Goal: Transaction & Acquisition: Obtain resource

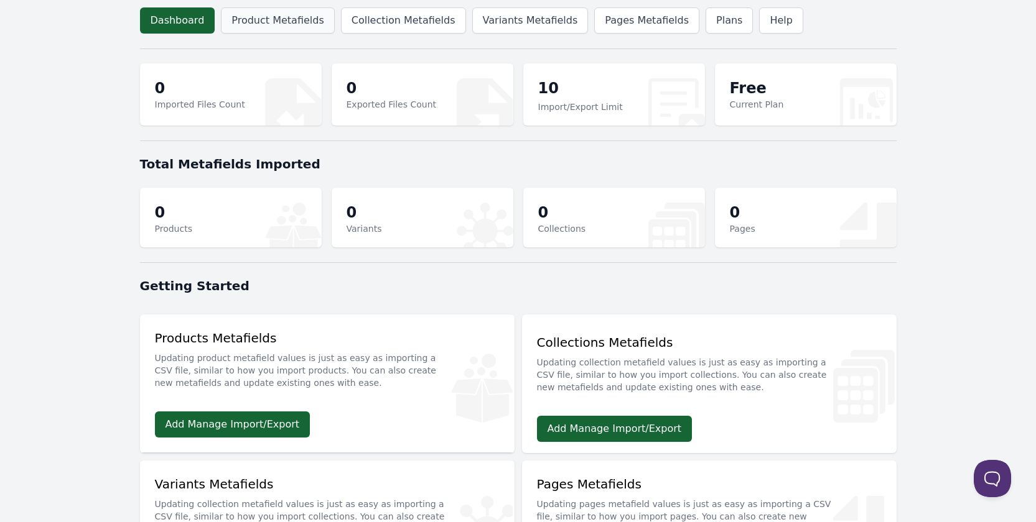
click at [261, 26] on link "Product Metafields" at bounding box center [277, 20] width 113 height 26
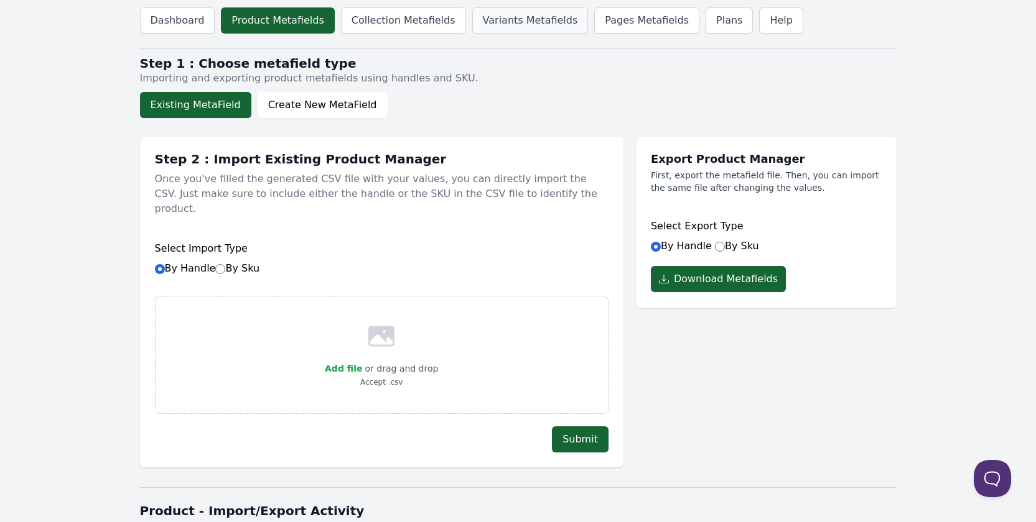
click at [516, 24] on link "Variants Metafields" at bounding box center [530, 20] width 116 height 26
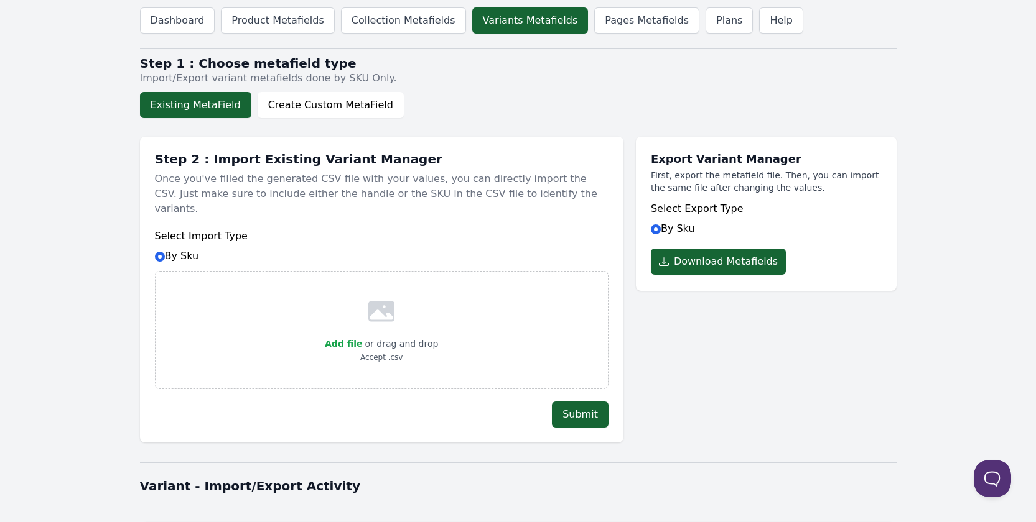
click at [180, 107] on button "Existing MetaField" at bounding box center [195, 105] width 111 height 26
click at [710, 264] on button "Download Metafields" at bounding box center [718, 262] width 135 height 26
click at [705, 22] on link "Plans" at bounding box center [728, 20] width 47 height 26
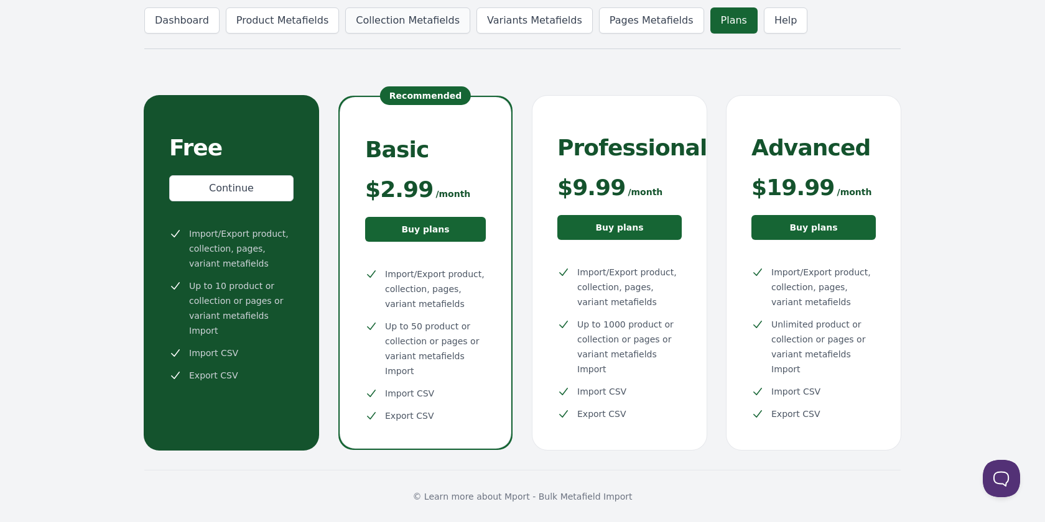
click at [402, 14] on link "Collection Metafields" at bounding box center [407, 20] width 125 height 26
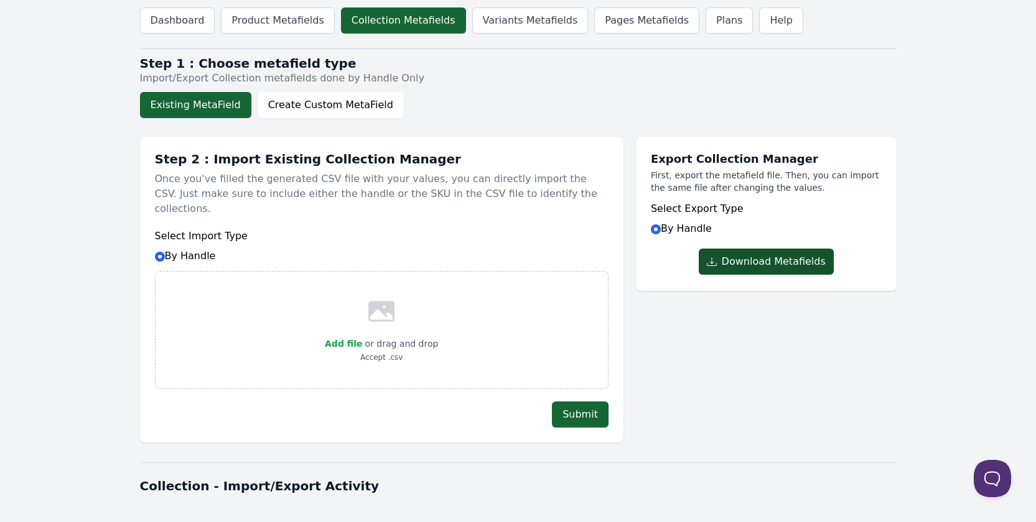
click at [765, 262] on button "Download Metafields" at bounding box center [765, 262] width 135 height 26
click at [276, 28] on link "Product Metafields" at bounding box center [277, 20] width 113 height 26
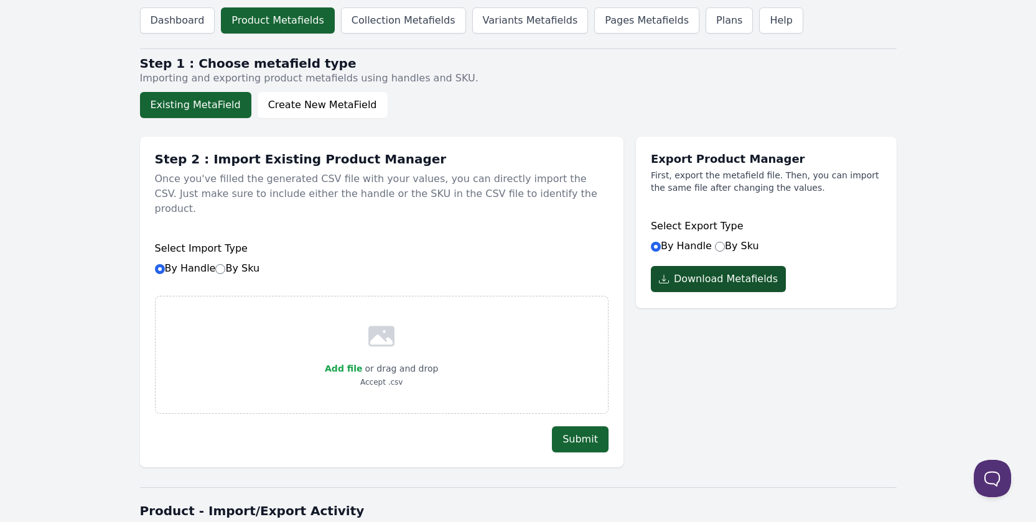
click at [702, 279] on button "Download Metafields" at bounding box center [718, 279] width 135 height 26
click at [178, 17] on link "Dashboard" at bounding box center [177, 20] width 75 height 26
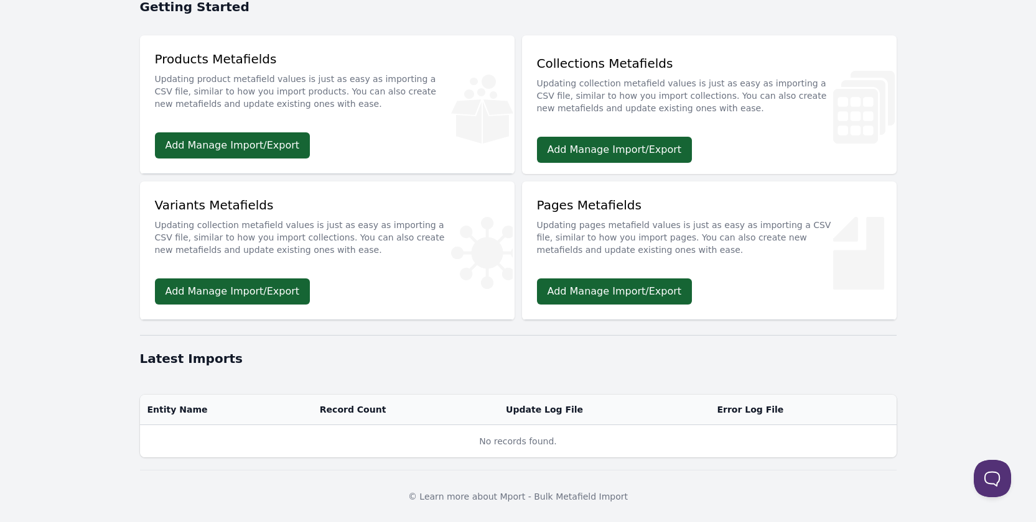
scroll to position [280, 0]
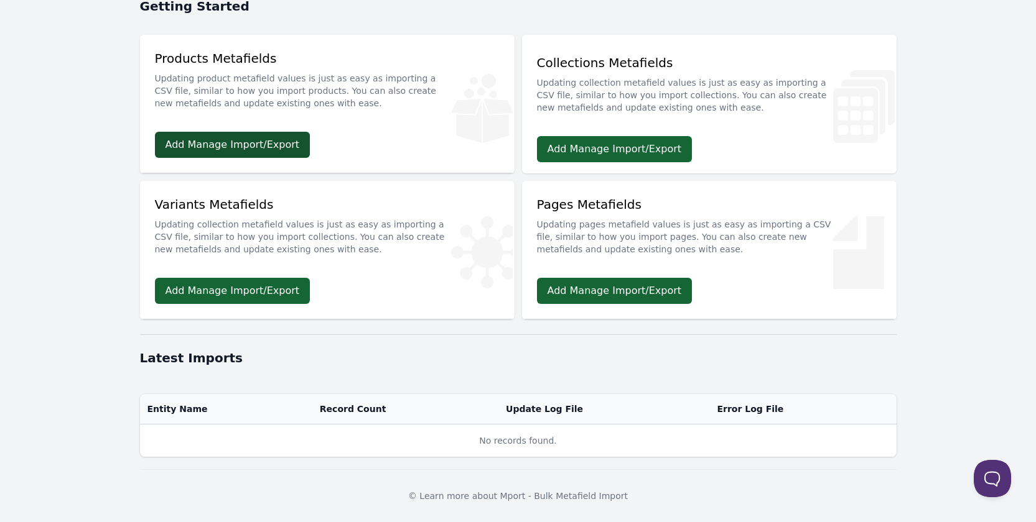
click at [207, 139] on link "Add Manage Import/Export" at bounding box center [232, 145] width 155 height 26
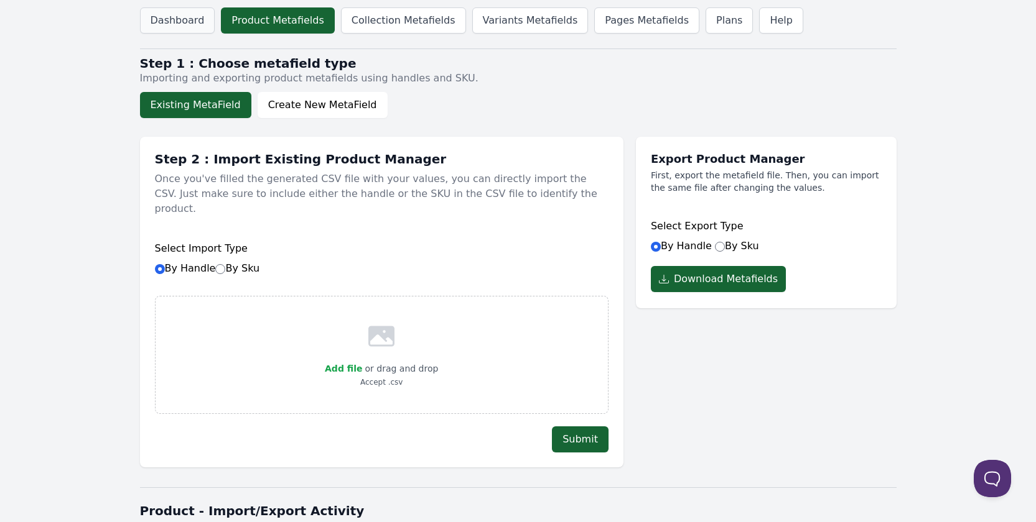
click at [175, 17] on link "Dashboard" at bounding box center [177, 20] width 75 height 26
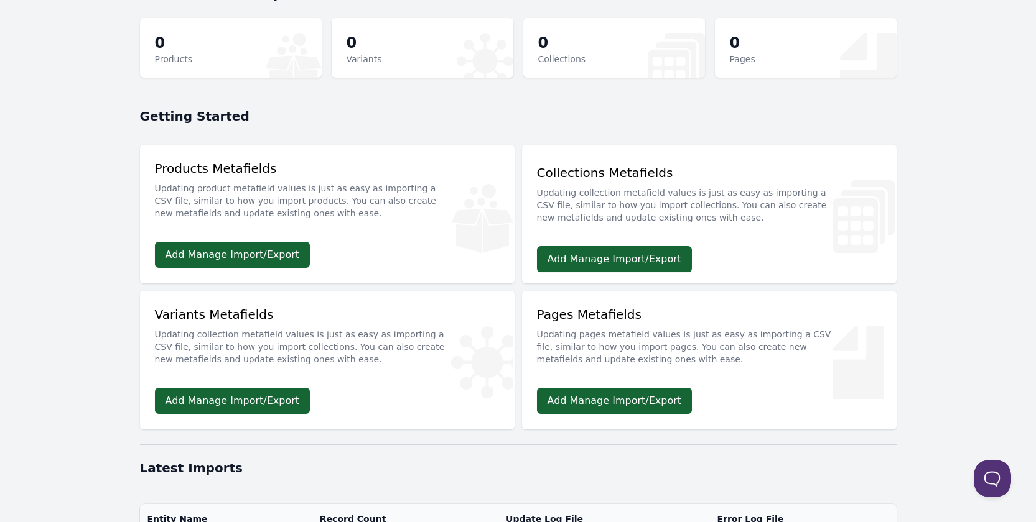
scroll to position [218, 0]
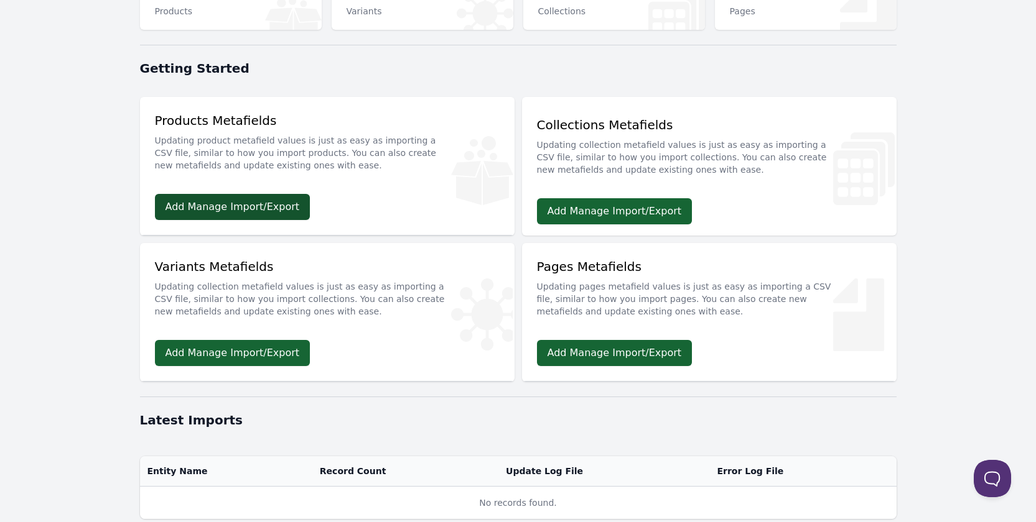
click at [226, 209] on link "Add Manage Import/Export" at bounding box center [232, 207] width 155 height 26
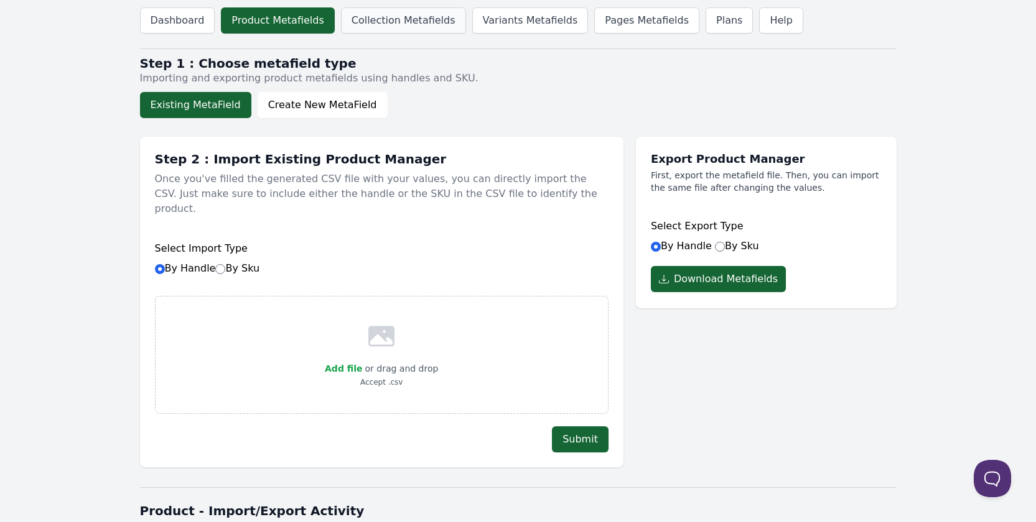
click at [382, 14] on link "Collection Metafields" at bounding box center [403, 20] width 125 height 26
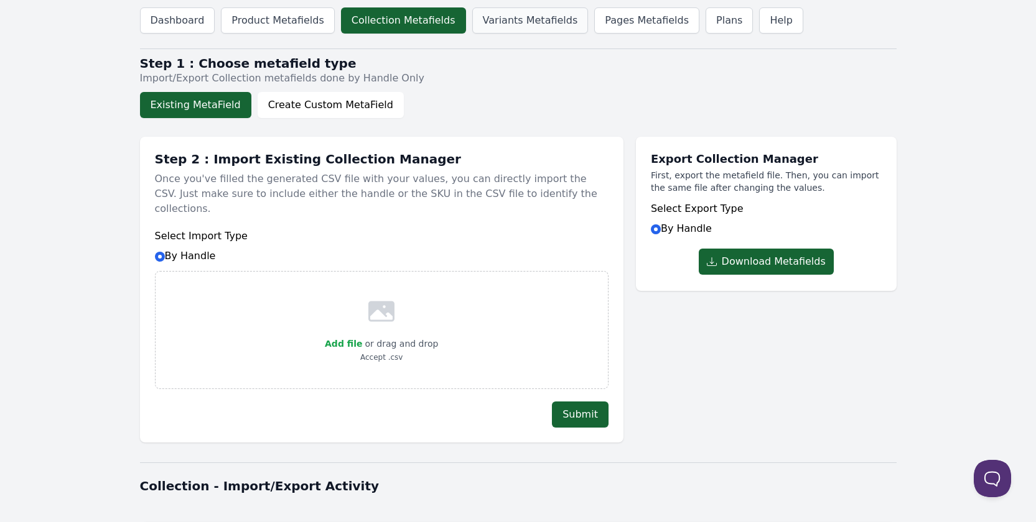
click at [501, 15] on link "Variants Metafields" at bounding box center [530, 20] width 116 height 26
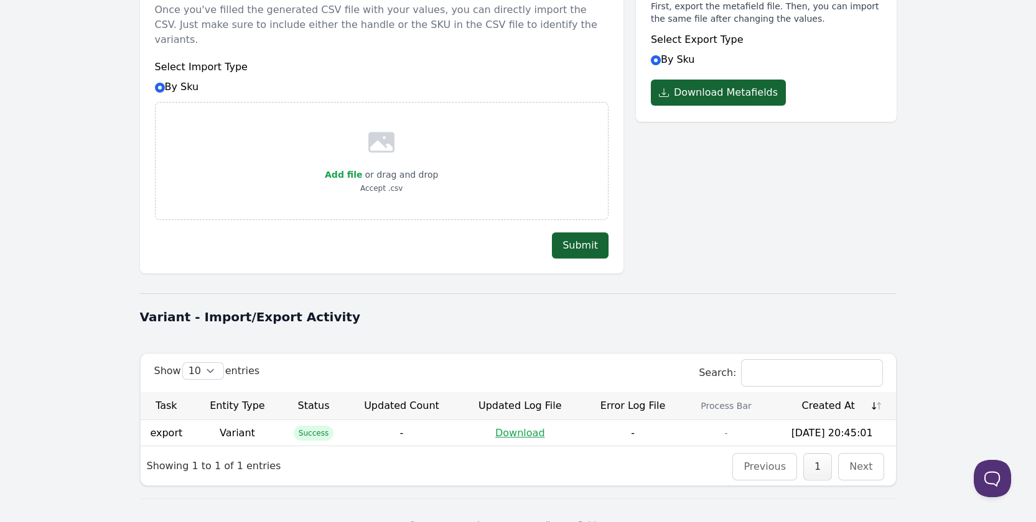
scroll to position [183, 0]
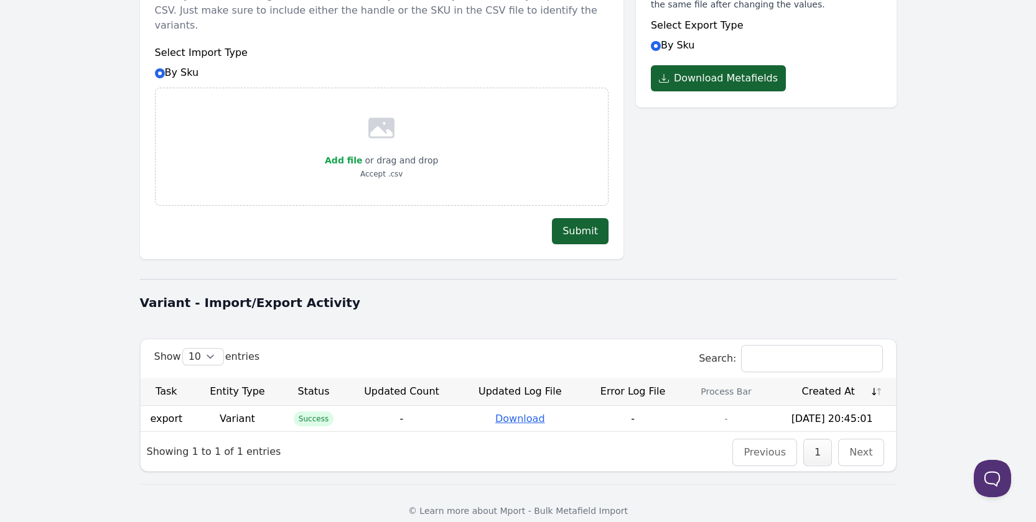
click at [515, 413] on link "Download" at bounding box center [520, 419] width 50 height 12
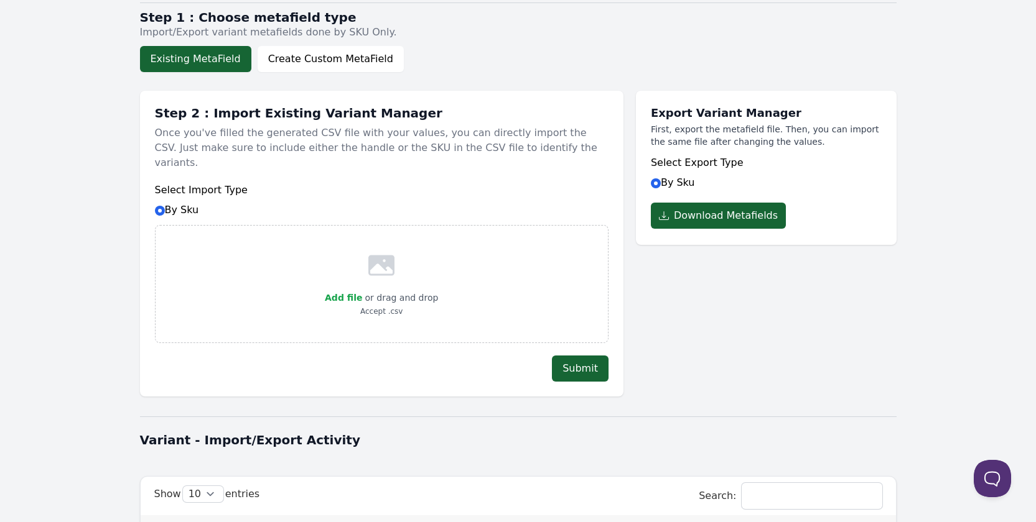
scroll to position [0, 0]
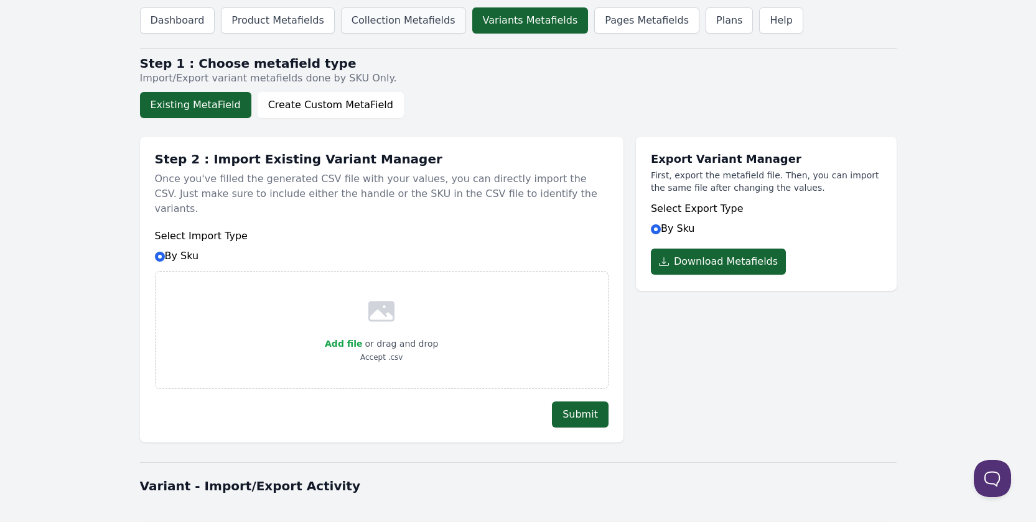
click at [377, 22] on link "Collection Metafields" at bounding box center [403, 20] width 125 height 26
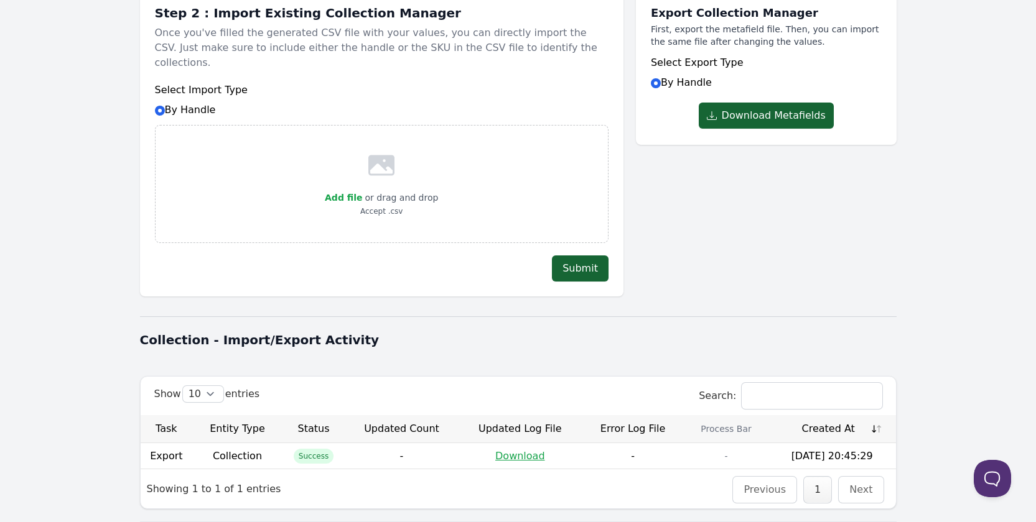
scroll to position [183, 0]
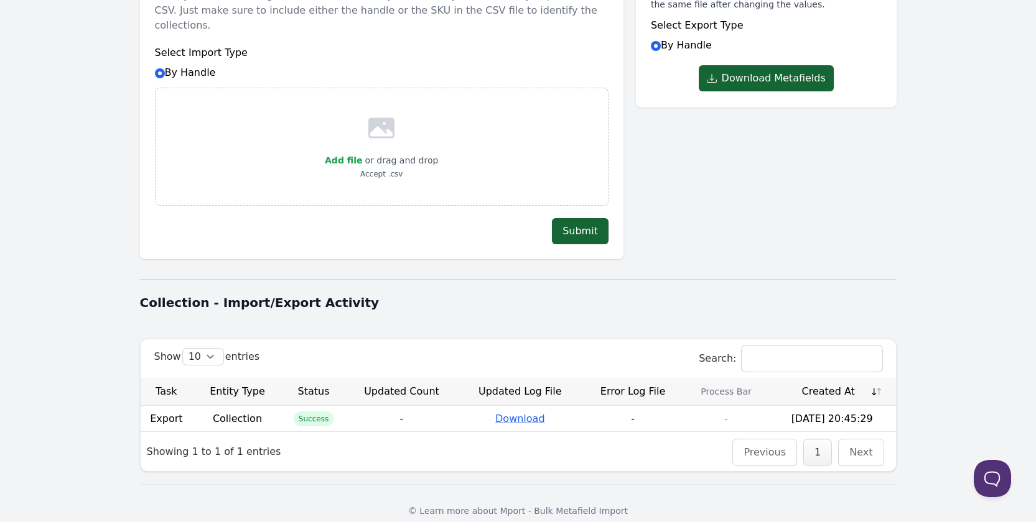
click at [508, 413] on link "Download" at bounding box center [520, 419] width 50 height 12
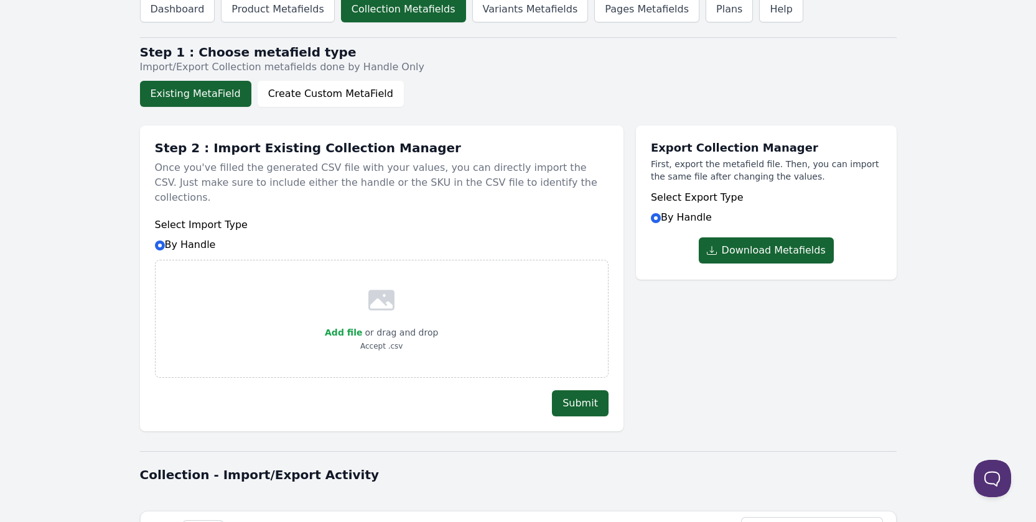
scroll to position [0, 0]
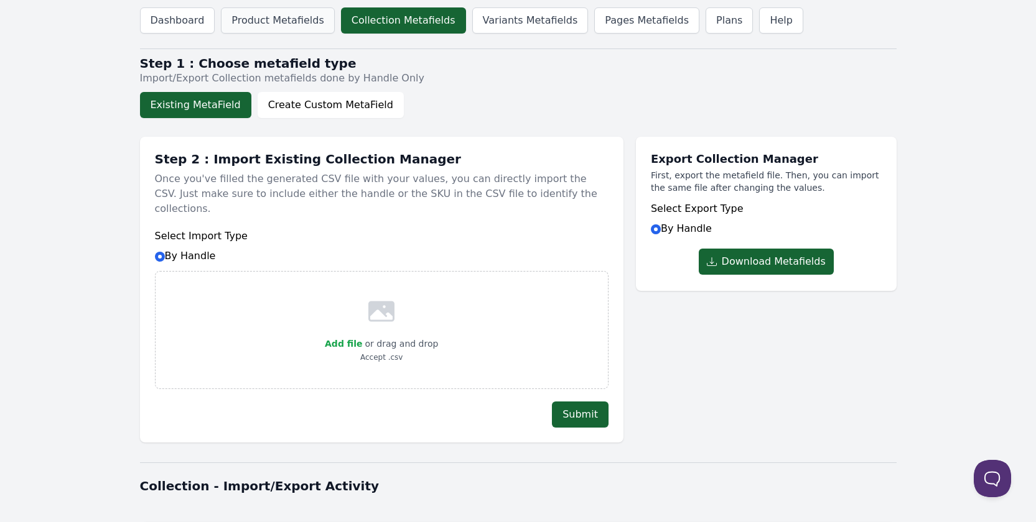
click at [259, 22] on link "Product Metafields" at bounding box center [277, 20] width 113 height 26
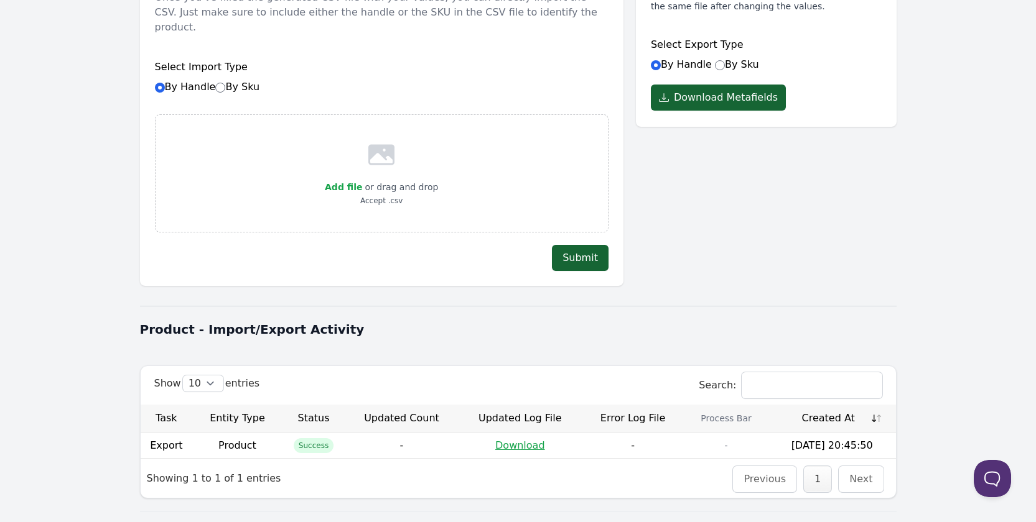
scroll to position [208, 0]
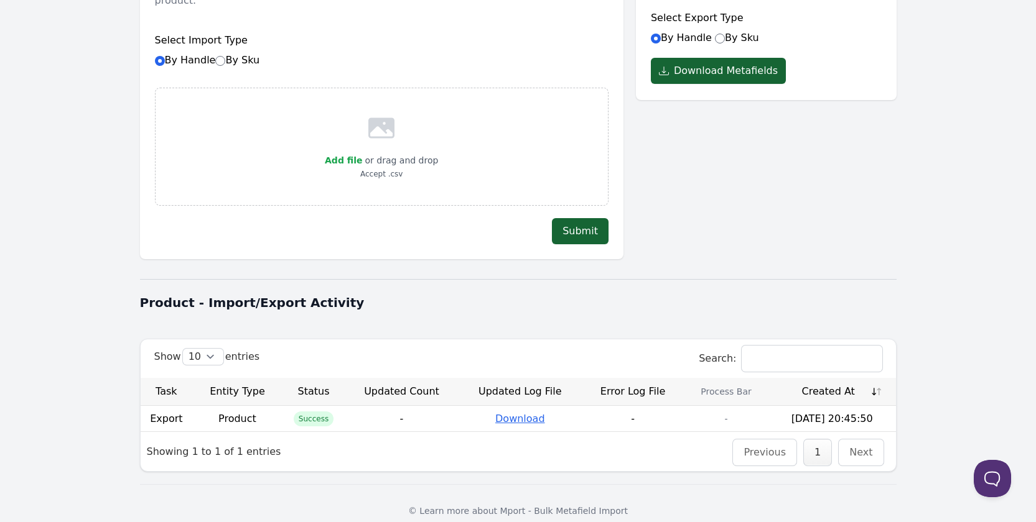
click at [517, 413] on link "Download" at bounding box center [520, 419] width 50 height 12
